Goal: Participate in discussion: Engage in conversation with other users on a specific topic

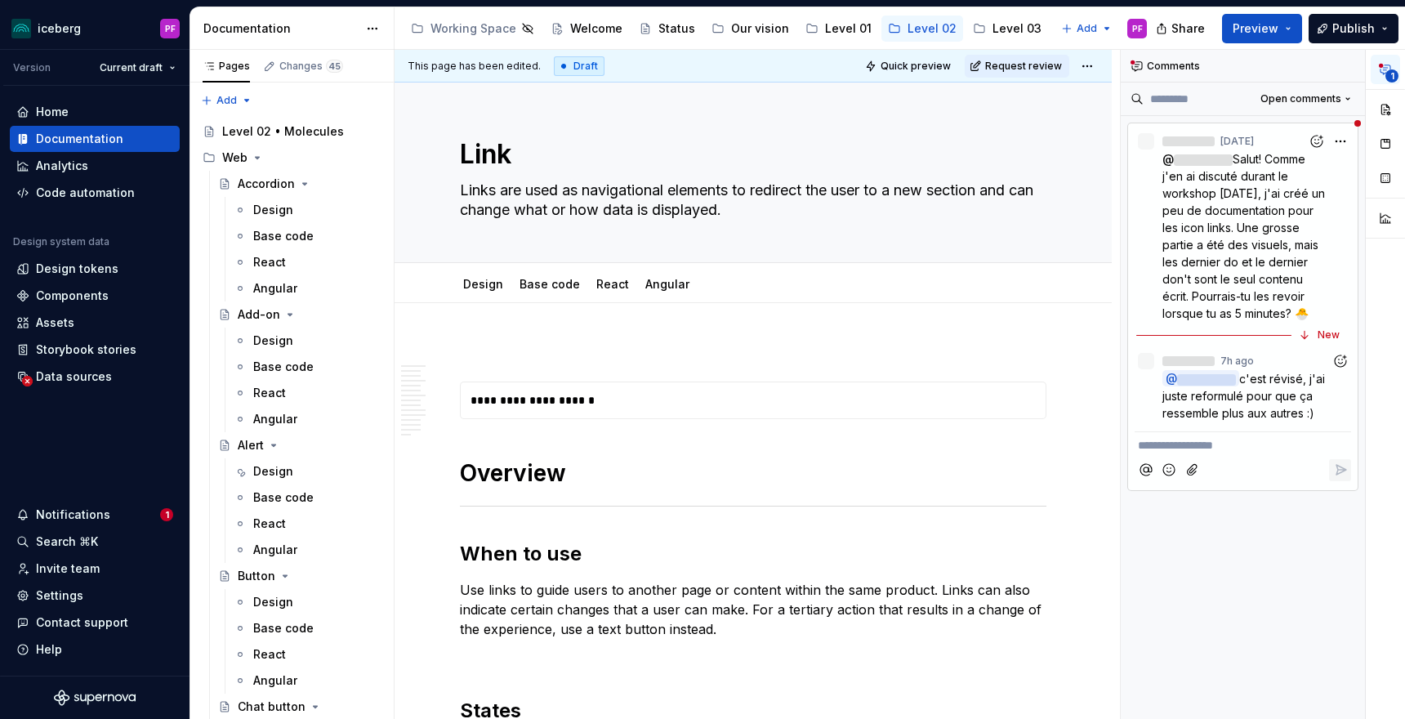
scroll to position [7, 0]
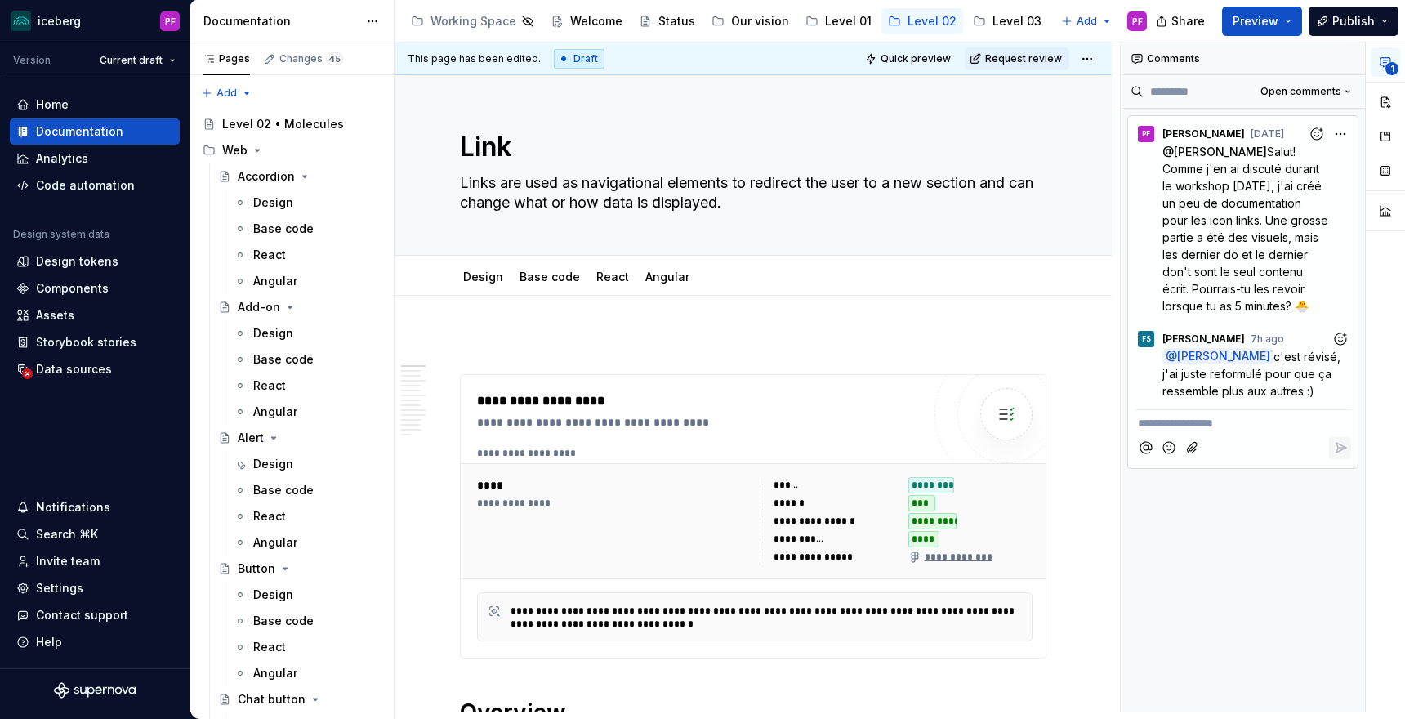
click at [1285, 366] on span "c'est révisé, j'ai juste reformulé pour que ça ressemble plus aux autres :)" at bounding box center [1253, 374] width 181 height 48
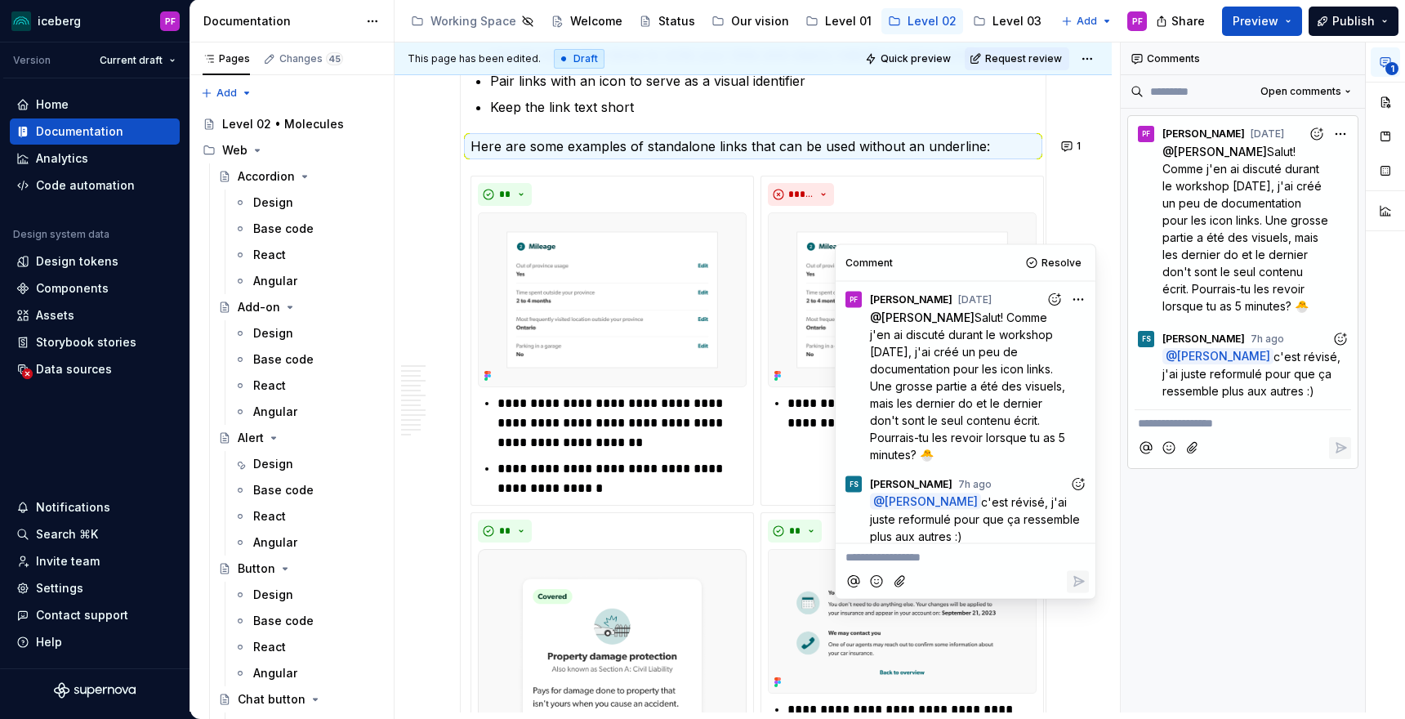
scroll to position [2786, 0]
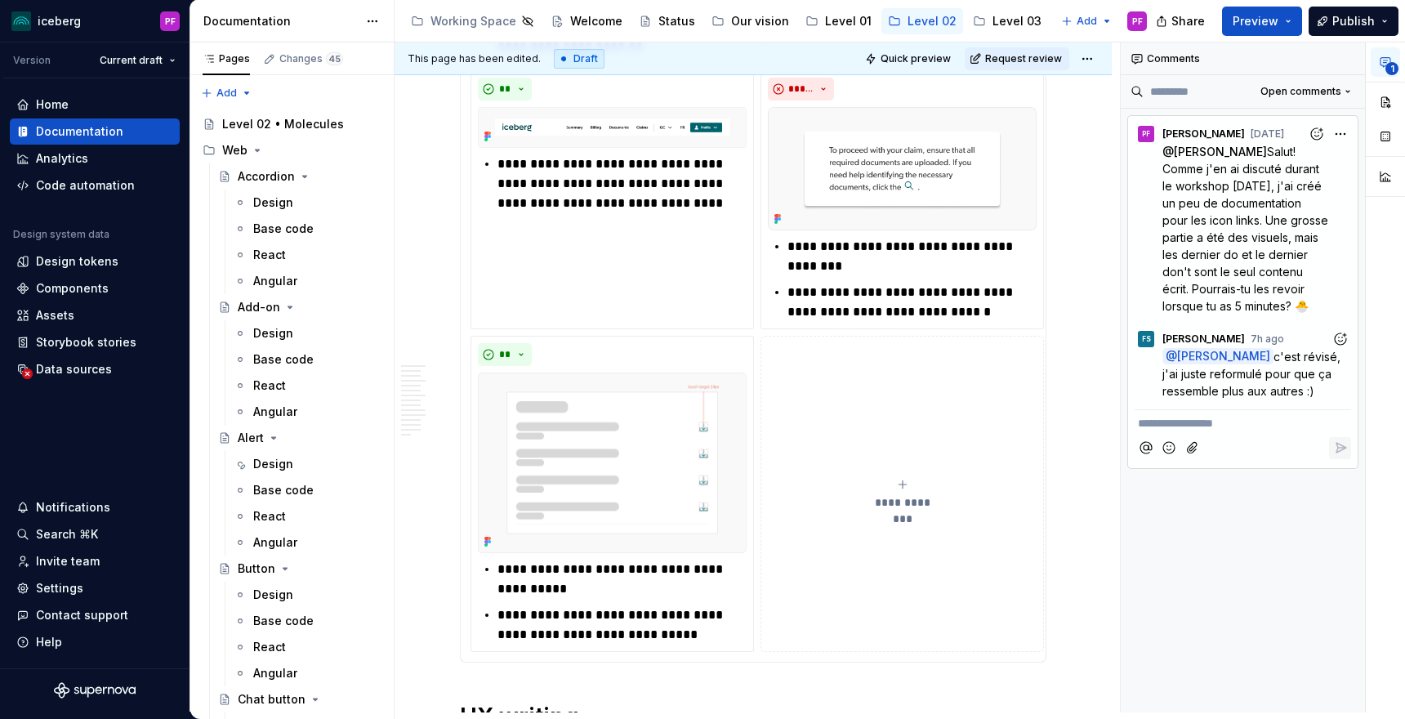
scroll to position [3984, 0]
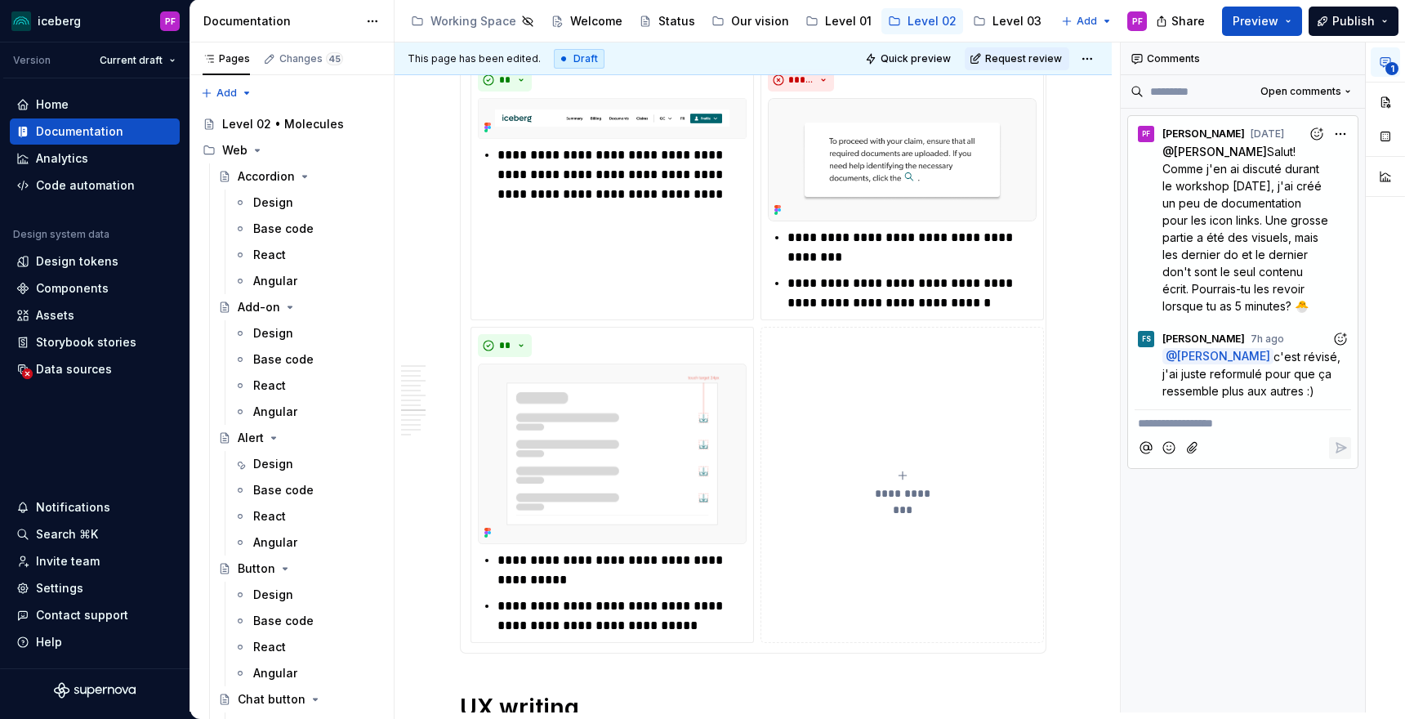
click at [1178, 447] on button "Add emoji" at bounding box center [1170, 448] width 22 height 22
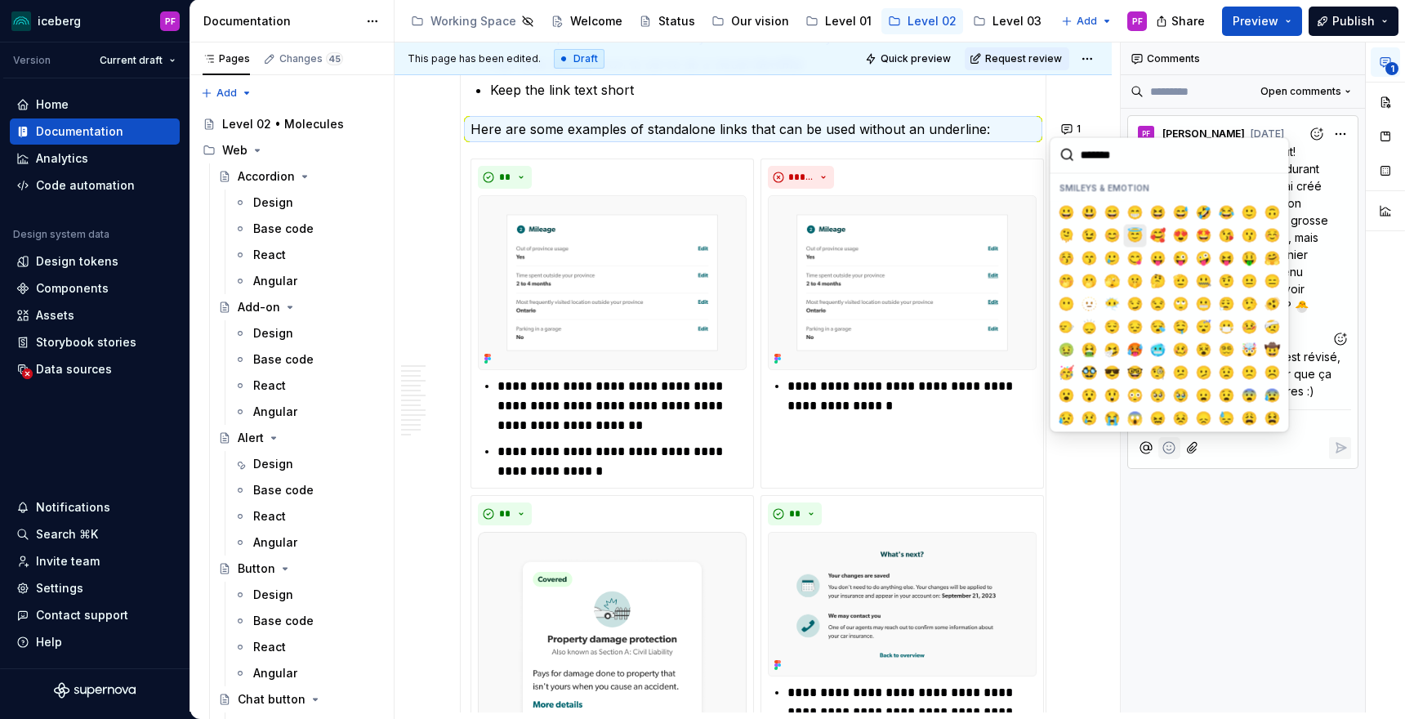
scroll to position [2786, 0]
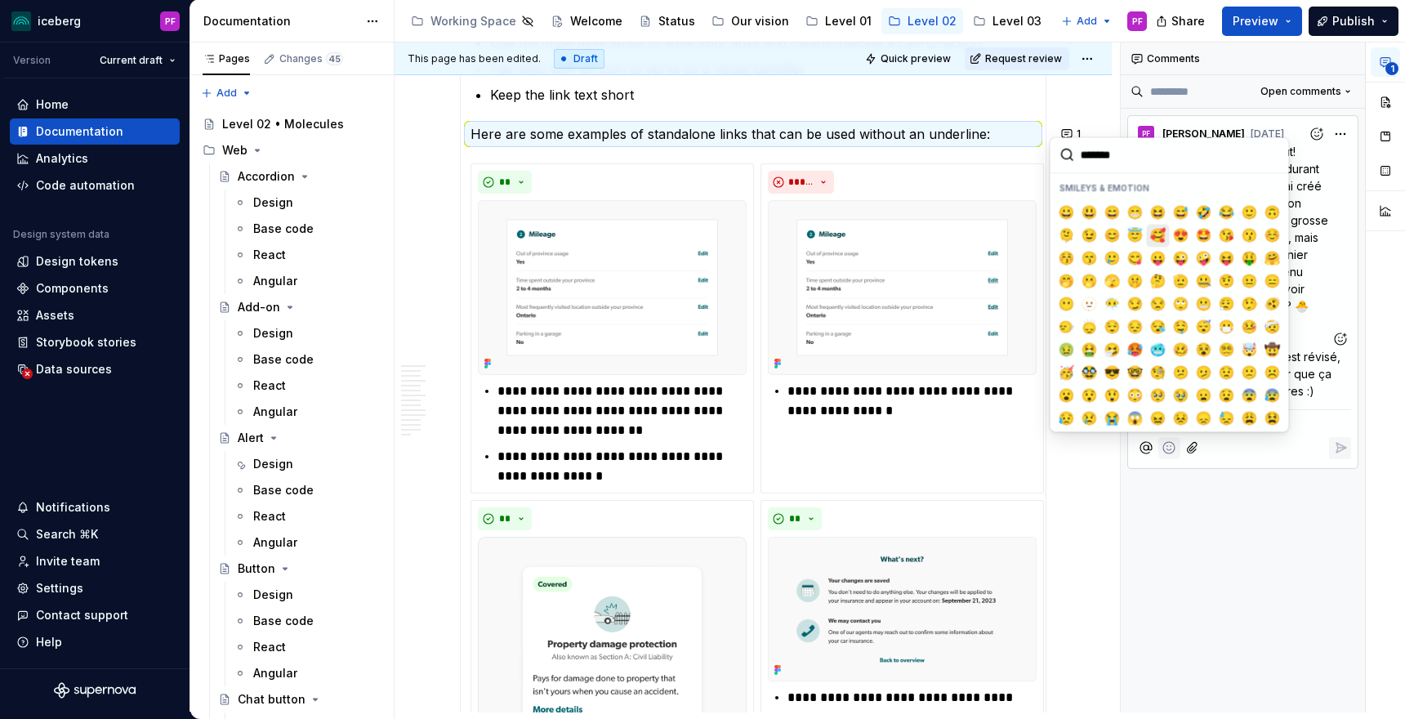
click at [1158, 240] on span "🥰" at bounding box center [1158, 235] width 13 height 16
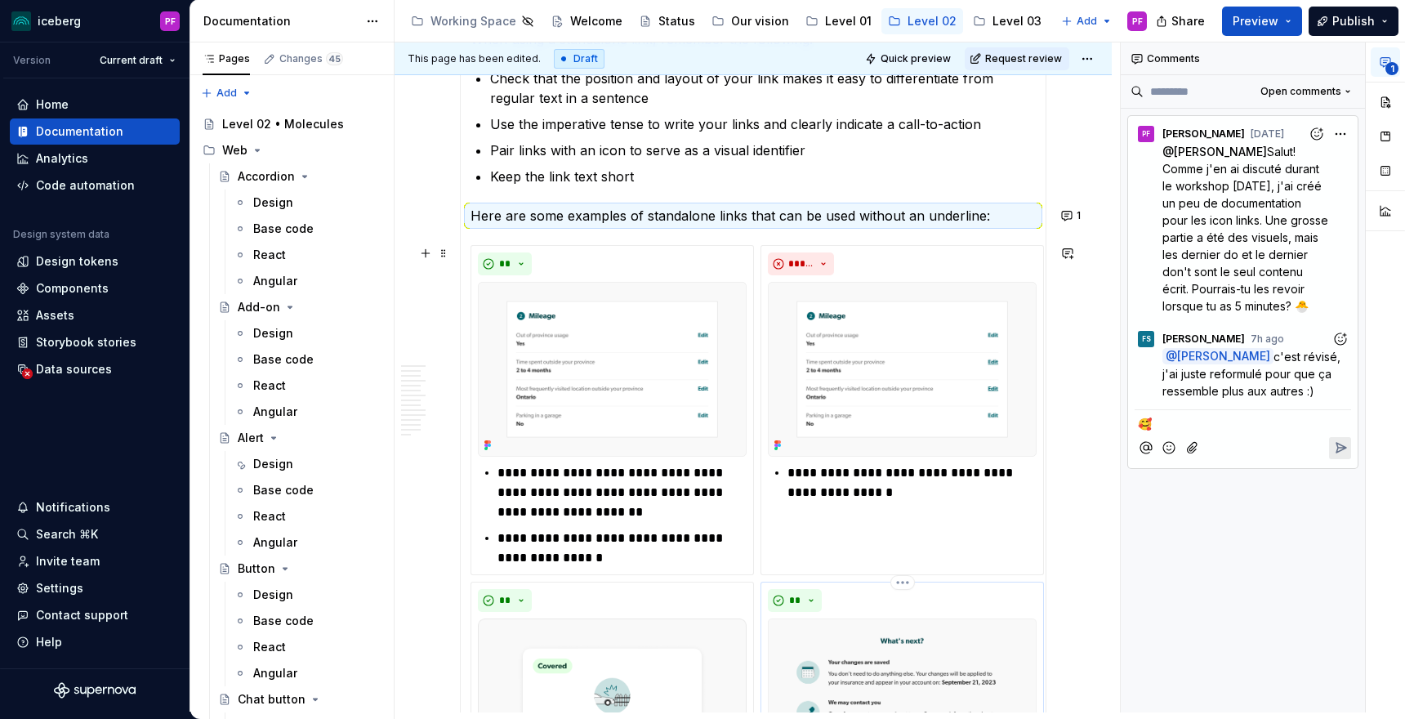
scroll to position [2705, 0]
click at [1339, 342] on icon "Add reaction" at bounding box center [1341, 339] width 16 height 16
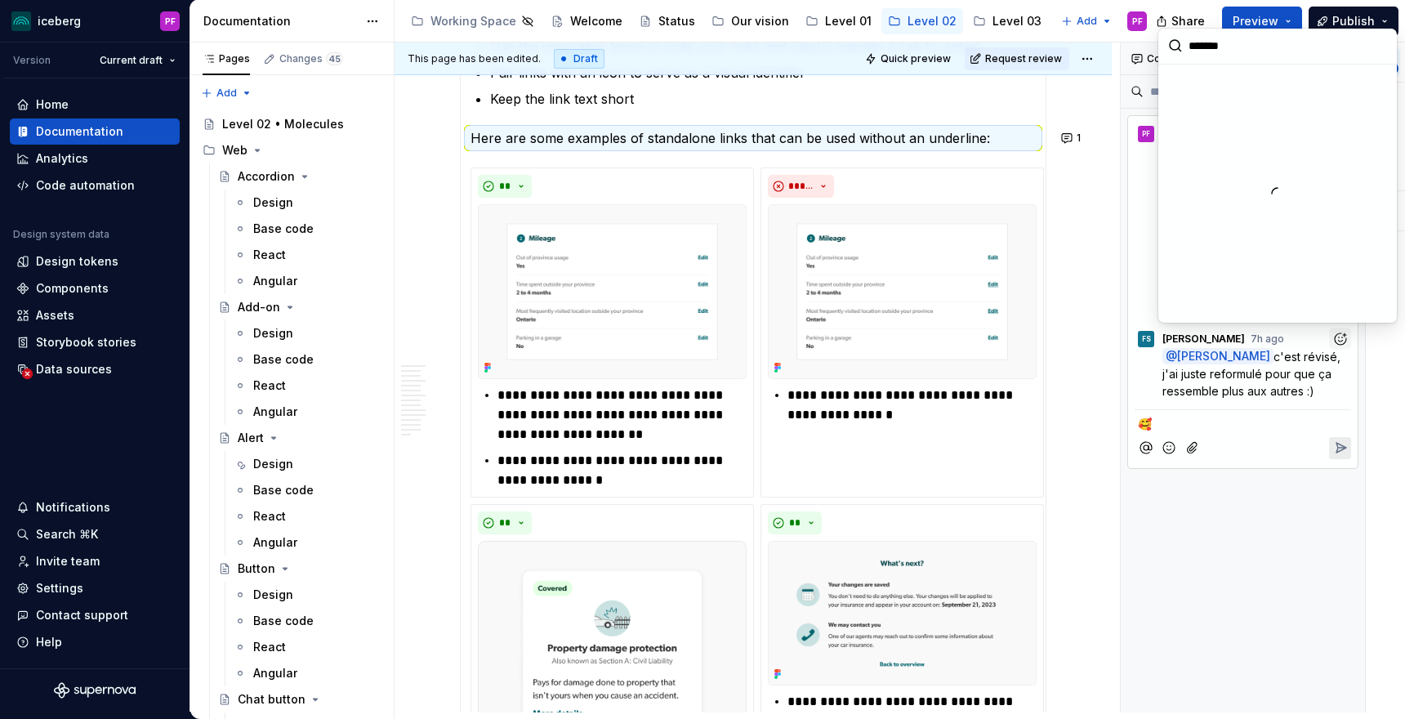
scroll to position [2786, 0]
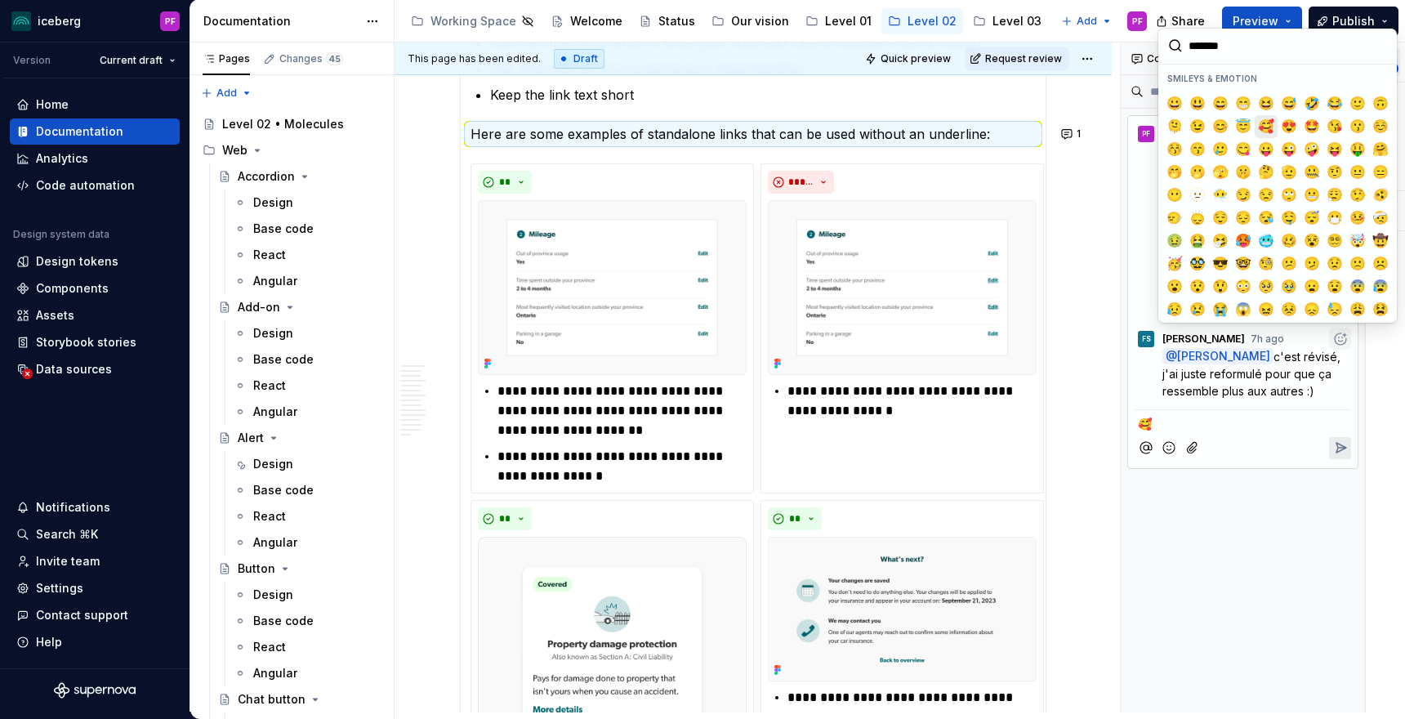
click at [1266, 118] on span "🥰" at bounding box center [1266, 126] width 13 height 16
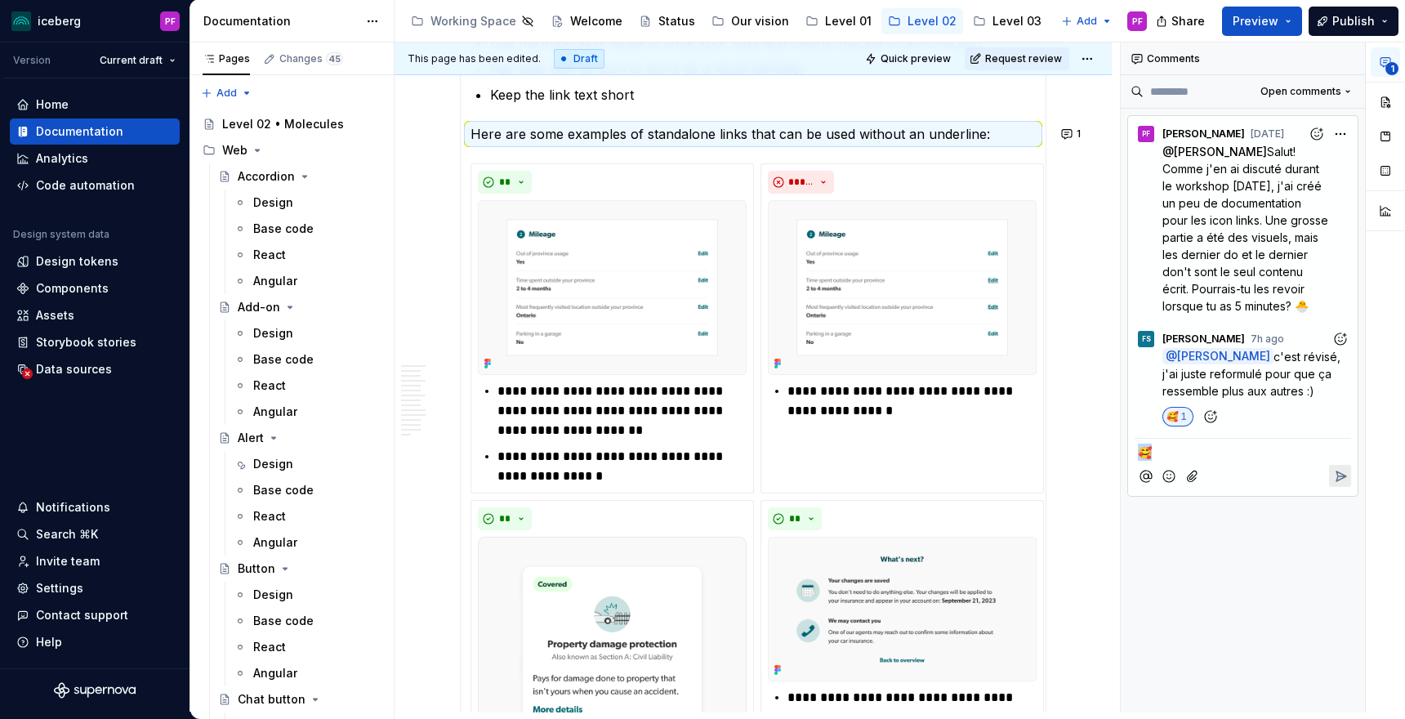
drag, startPoint x: 1155, startPoint y: 449, endPoint x: 1135, endPoint y: 449, distance: 20.4
click at [1135, 449] on div "🥰" at bounding box center [1243, 449] width 217 height 23
type textarea "*"
